Goal: Task Accomplishment & Management: Manage account settings

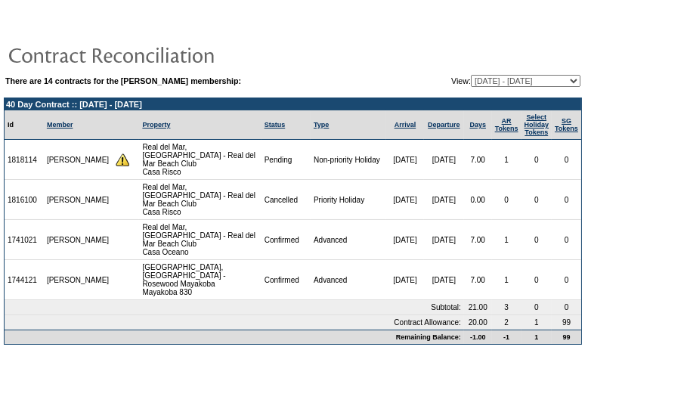
click at [426, 6] on form "There are 14 contracts for the John Swords membership: View: 12/31/14 - 01/31/1…" at bounding box center [343, 178] width 687 height 357
click at [29, 153] on td "1818114" at bounding box center [24, 160] width 39 height 40
copy td "1818114"
click at [153, 190] on td "Real del Mar, Mexico - Real del Mar Beach Club Casa Risco" at bounding box center [200, 200] width 122 height 40
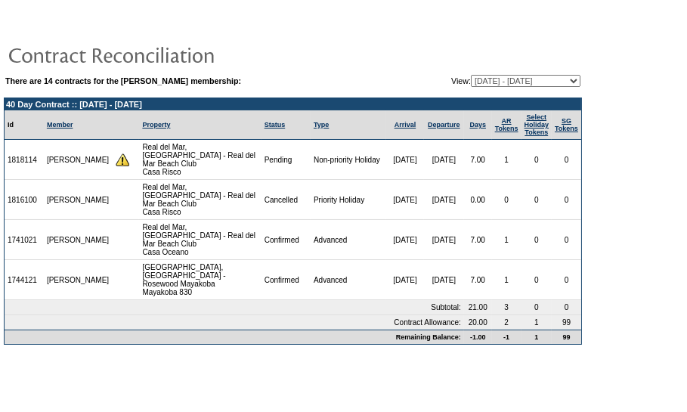
click at [31, 224] on td "1741021" at bounding box center [24, 240] width 39 height 40
copy td "1741021"
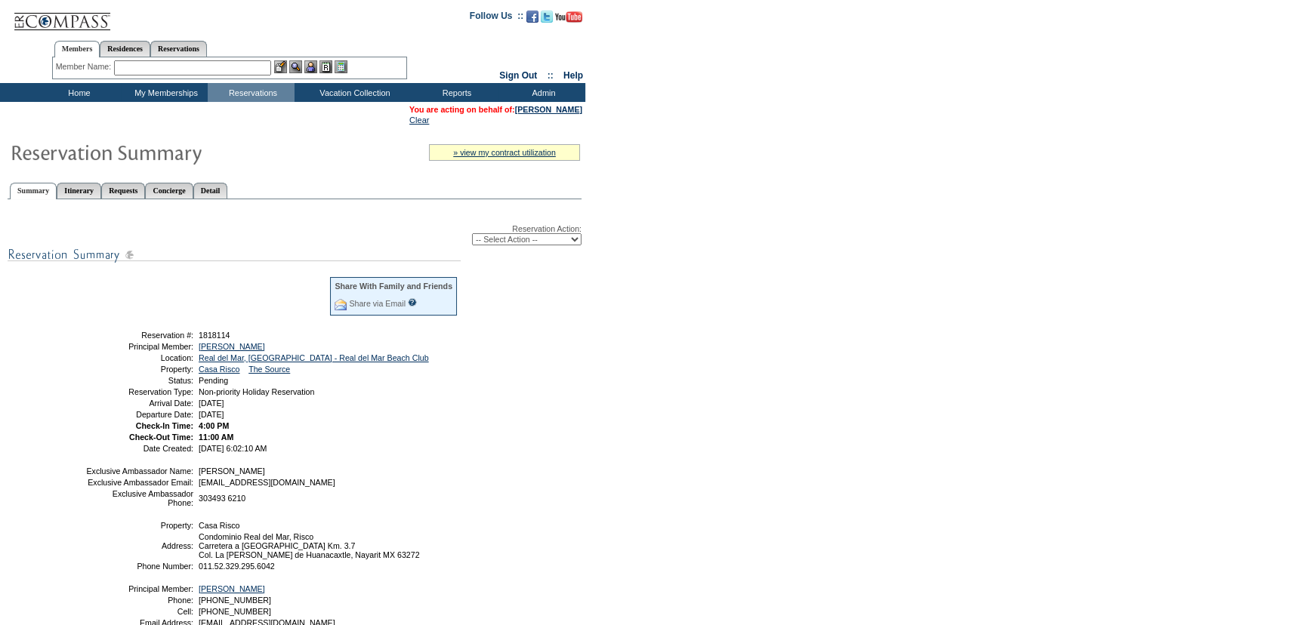
click at [864, 204] on form "Follow Us ::" at bounding box center [654, 372] width 1308 height 745
click at [521, 234] on select "-- Select Action -- Modify Reservation Dates Modify Reservation Cost Modify Occ…" at bounding box center [527, 239] width 110 height 12
select select "ConfirmRes"
click at [472, 234] on select "-- Select Action -- Modify Reservation Dates Modify Reservation Cost Modify Occ…" at bounding box center [527, 239] width 110 height 12
click at [714, 347] on form "Follow Us ::" at bounding box center [654, 372] width 1308 height 745
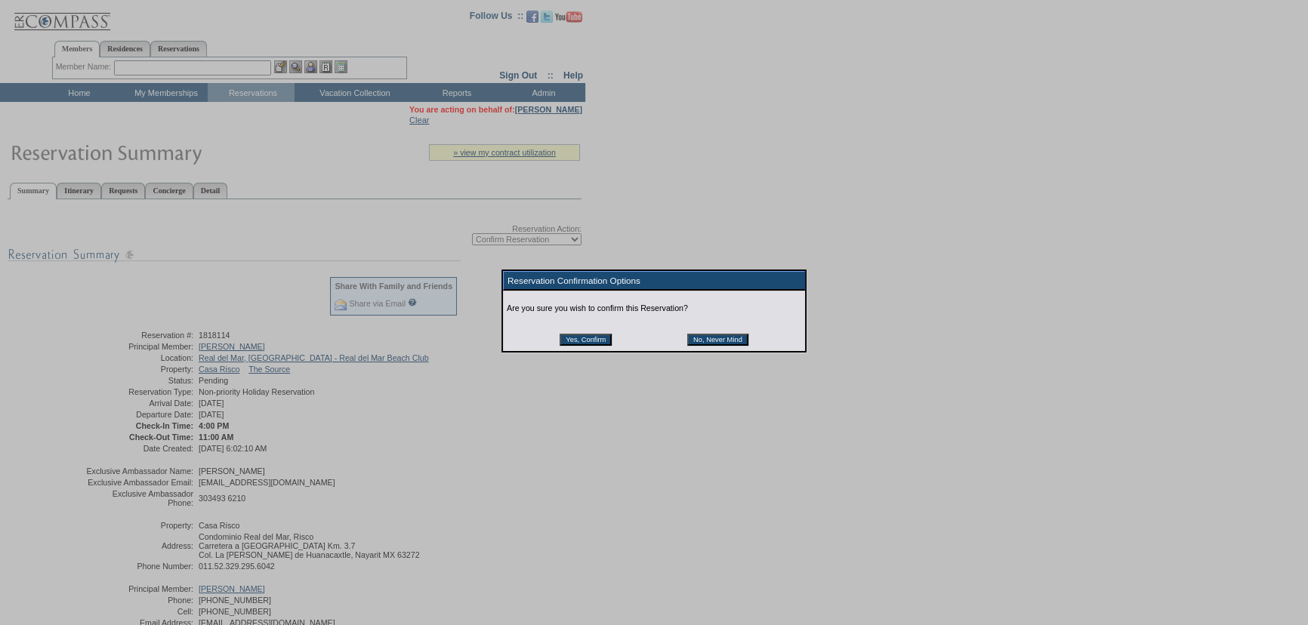
click at [580, 342] on input "Yes, Confirm" at bounding box center [586, 340] width 52 height 12
